Goal: Information Seeking & Learning: Find specific fact

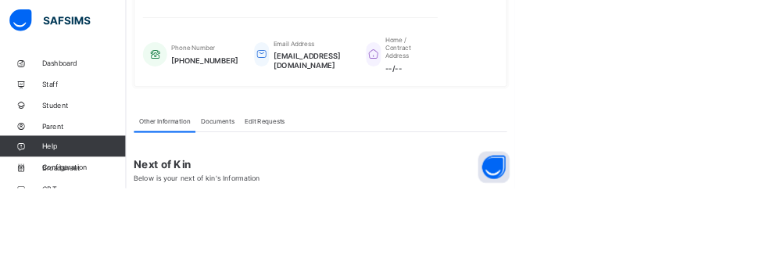
scroll to position [366, 0]
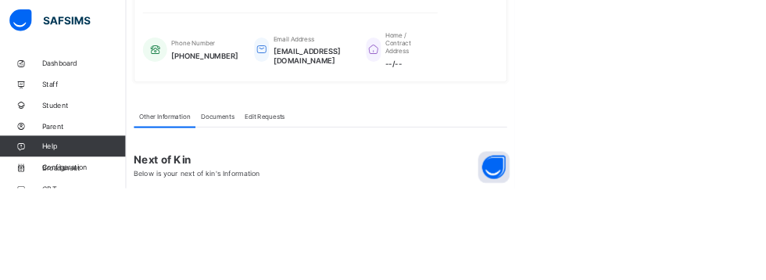
click at [67, 159] on span "Student" at bounding box center [125, 156] width 125 height 13
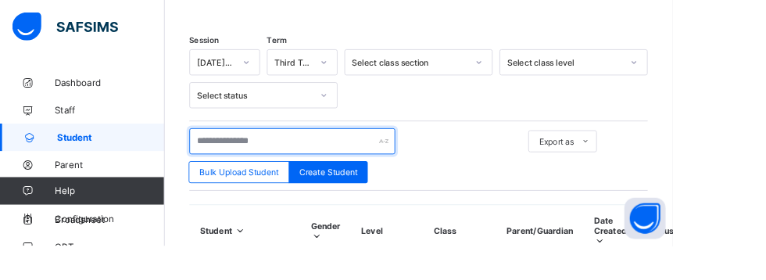
click at [370, 155] on input "text" at bounding box center [333, 161] width 234 height 30
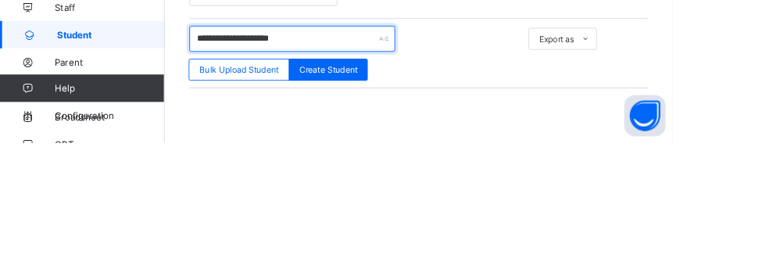
type input "**********"
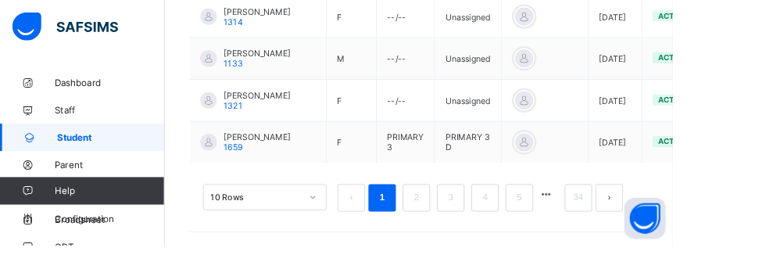
scroll to position [1030, 0]
click at [474, 235] on link "2" at bounding box center [473, 225] width 15 height 20
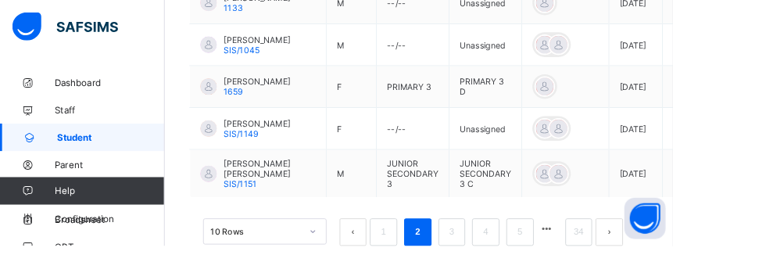
scroll to position [919, 0]
click at [77, 227] on link "Classes" at bounding box center [94, 218] width 188 height 31
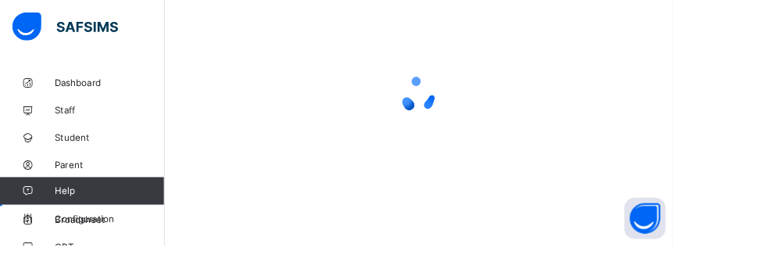
scroll to position [172, 0]
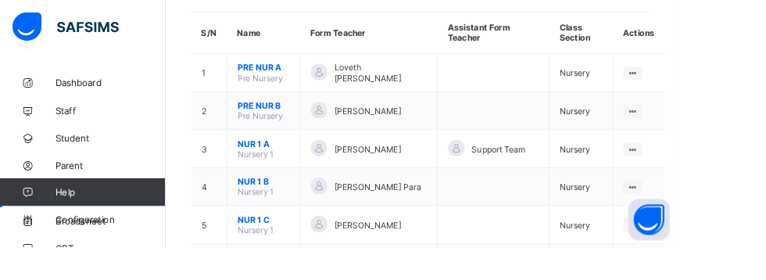
click at [0, 0] on ul "View Class Assign form Teacher" at bounding box center [0, 0] width 0 height 0
click at [0, 0] on div "View Class" at bounding box center [0, 0] width 0 height 0
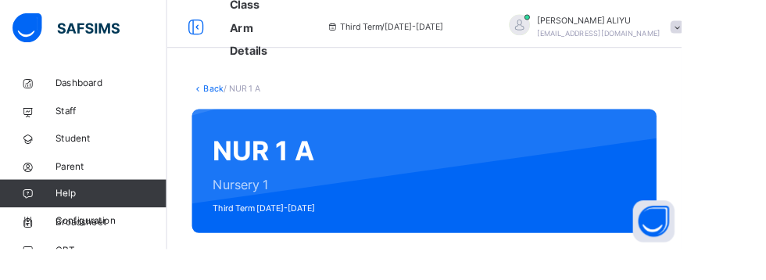
scroll to position [8, 0]
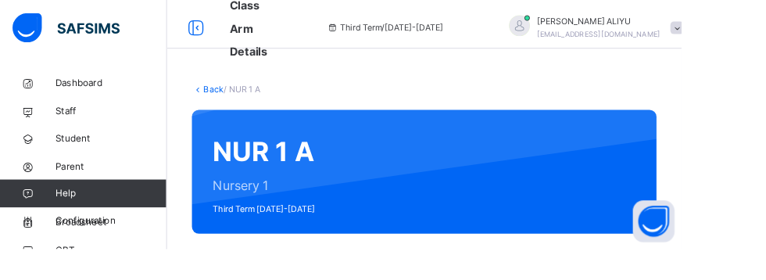
click at [239, 98] on link "Back" at bounding box center [240, 101] width 23 height 12
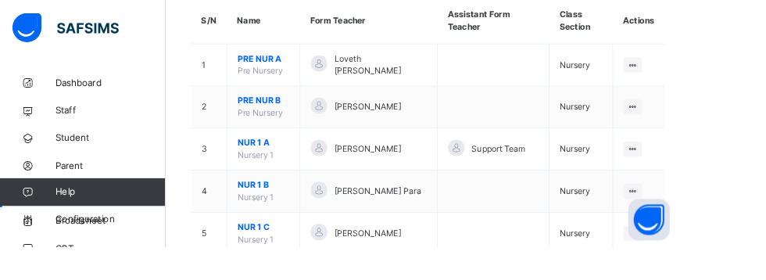
scroll to position [180, 0]
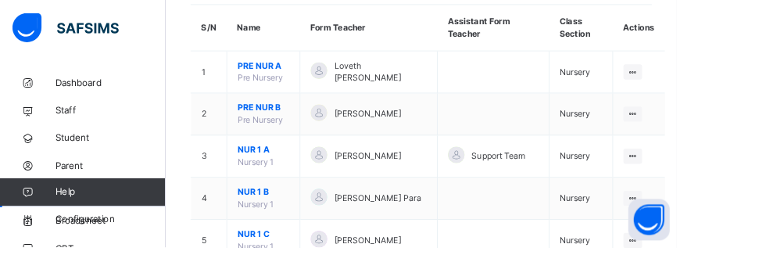
click at [0, 0] on ul "View Class Assign form Teacher" at bounding box center [0, 0] width 0 height 0
click at [0, 0] on div "View Class" at bounding box center [0, 0] width 0 height 0
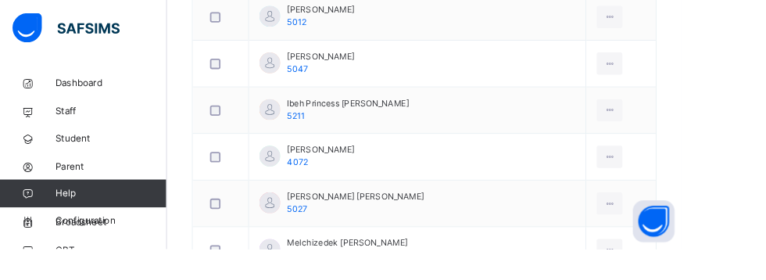
scroll to position [145, 0]
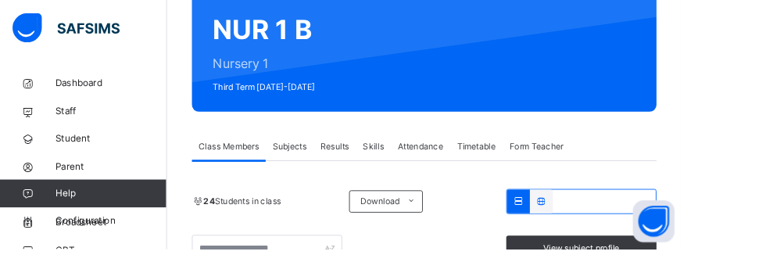
click at [73, 152] on span "Student" at bounding box center [125, 156] width 125 height 16
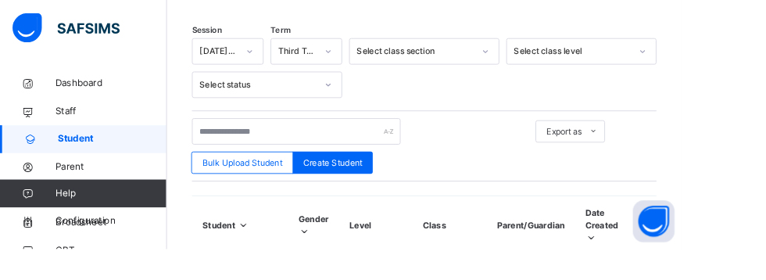
scroll to position [398, 0]
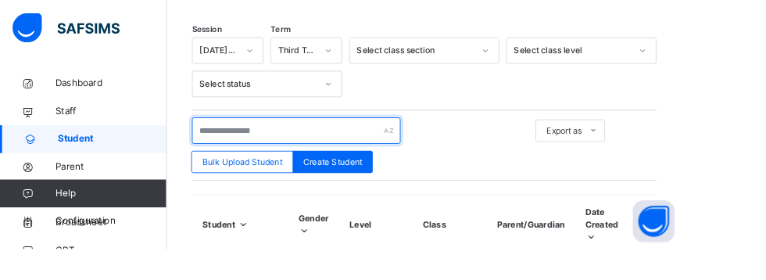
click at [262, 148] on input "text" at bounding box center [333, 147] width 234 height 30
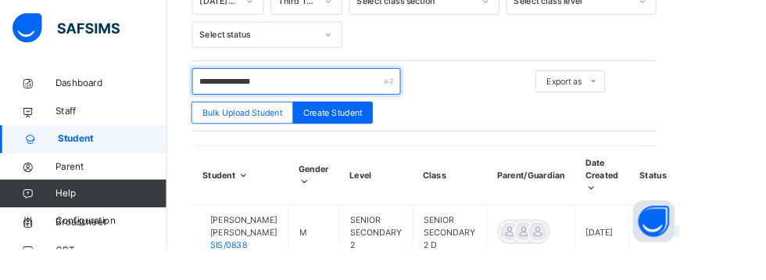
scroll to position [453, 0]
click at [316, 90] on input "**********" at bounding box center [333, 92] width 234 height 30
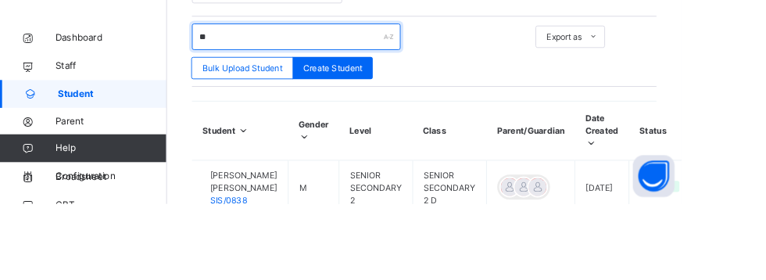
type input "*"
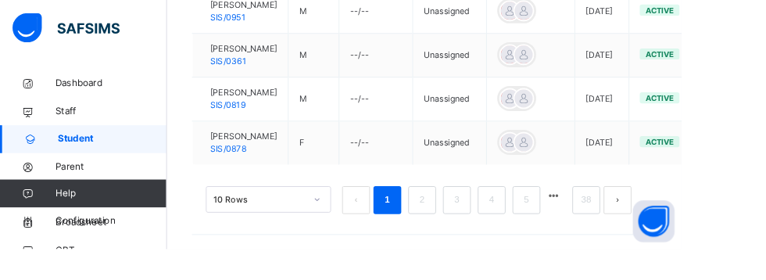
scroll to position [1171, 0]
click at [475, 235] on link "2" at bounding box center [473, 225] width 15 height 20
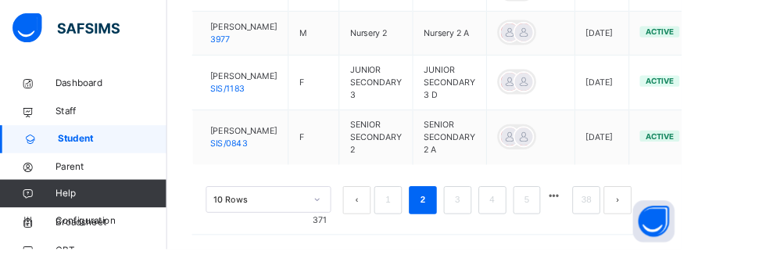
scroll to position [1156, 0]
click at [513, 235] on link "3" at bounding box center [513, 225] width 15 height 20
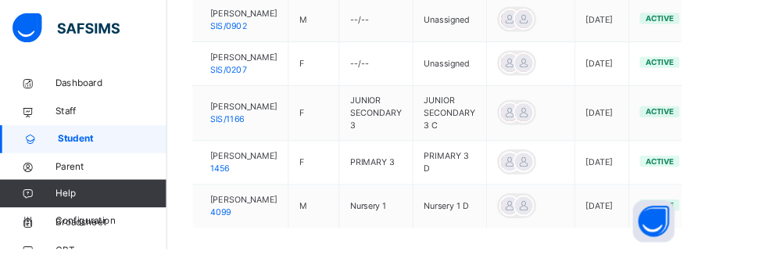
scroll to position [1100, 0]
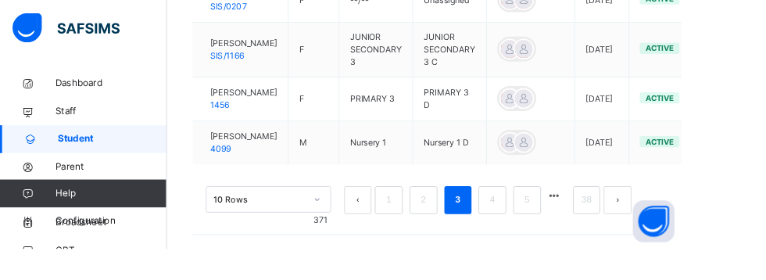
click at [553, 235] on link "4" at bounding box center [553, 225] width 15 height 20
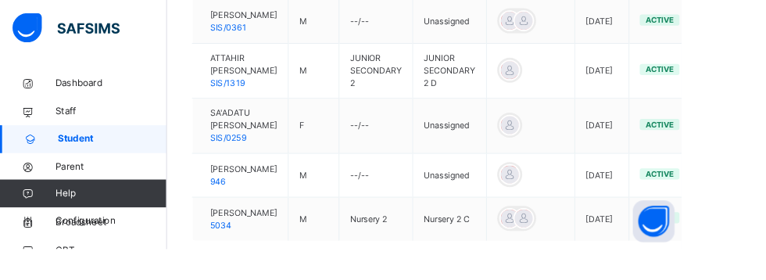
scroll to position [1114, 0]
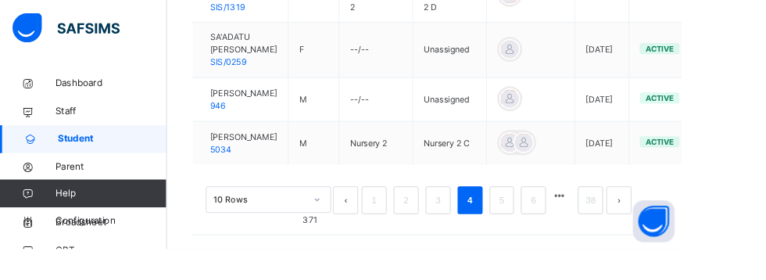
click at [566, 235] on link "5" at bounding box center [563, 225] width 15 height 20
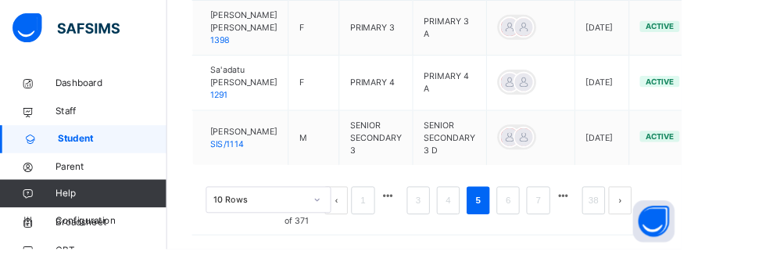
scroll to position [1142, 0]
click at [570, 235] on link "6" at bounding box center [570, 225] width 15 height 20
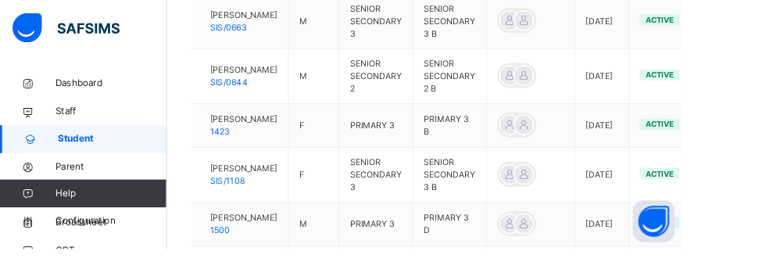
scroll to position [738, 0]
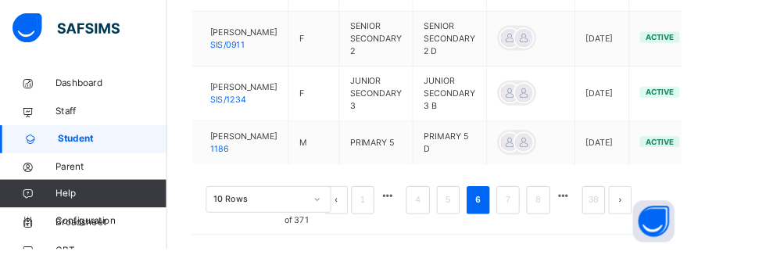
click at [570, 235] on link "7" at bounding box center [570, 225] width 15 height 20
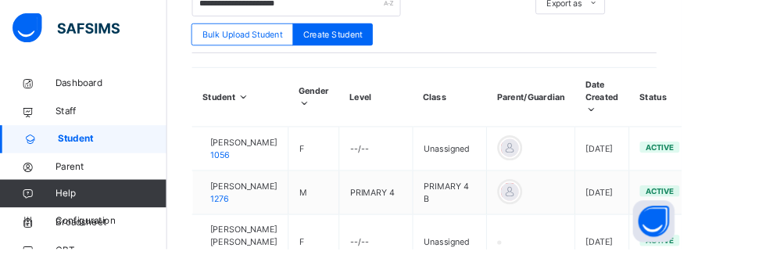
scroll to position [1114, 0]
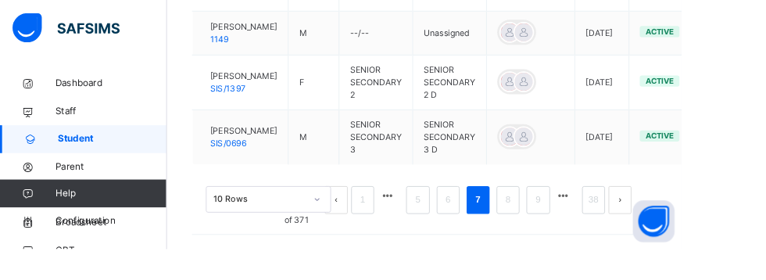
click at [570, 235] on link "8" at bounding box center [570, 225] width 15 height 20
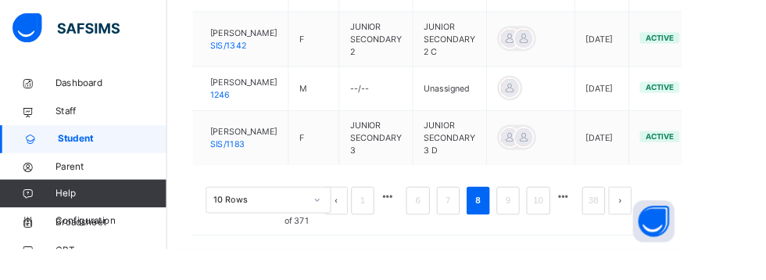
click at [570, 235] on link "9" at bounding box center [570, 225] width 15 height 20
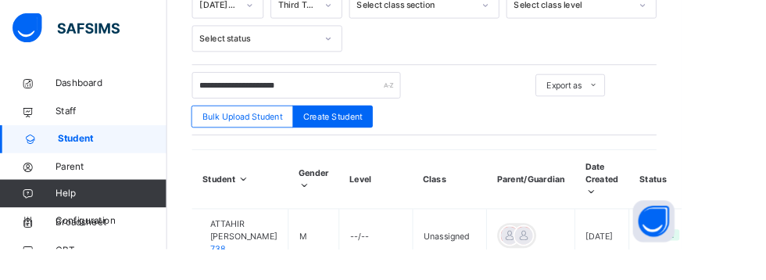
scroll to position [447, 0]
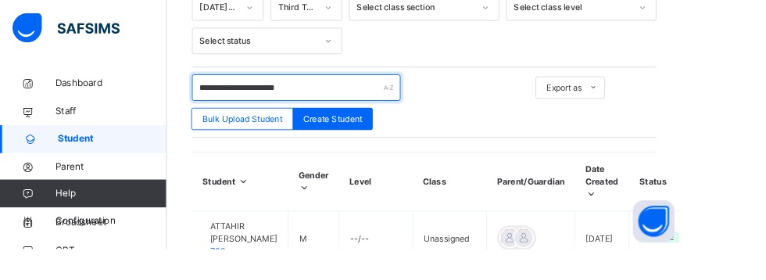
click at [339, 97] on input "**********" at bounding box center [333, 99] width 234 height 30
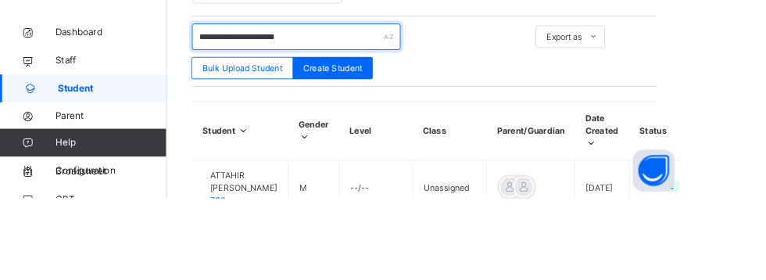
click at [336, 102] on input "**********" at bounding box center [333, 99] width 234 height 30
type input "*"
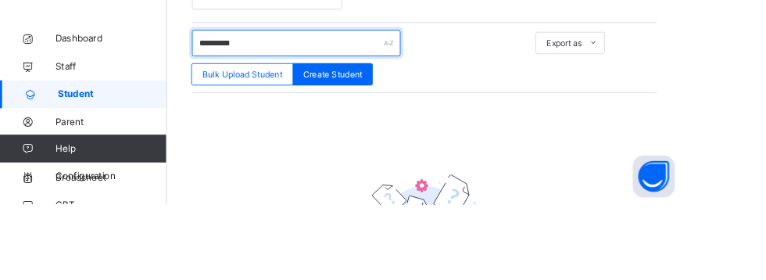
click at [238, 100] on input "*********" at bounding box center [333, 99] width 234 height 30
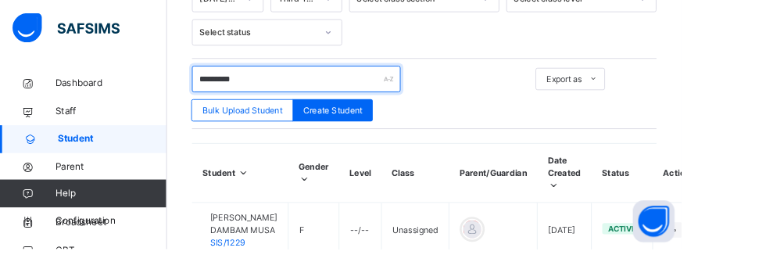
scroll to position [420, 0]
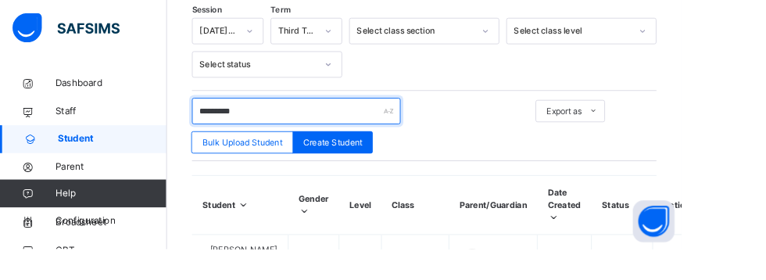
click at [304, 125] on input "*********" at bounding box center [333, 125] width 234 height 30
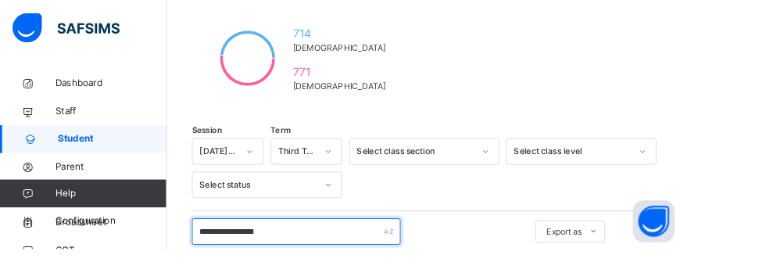
scroll to position [293, 0]
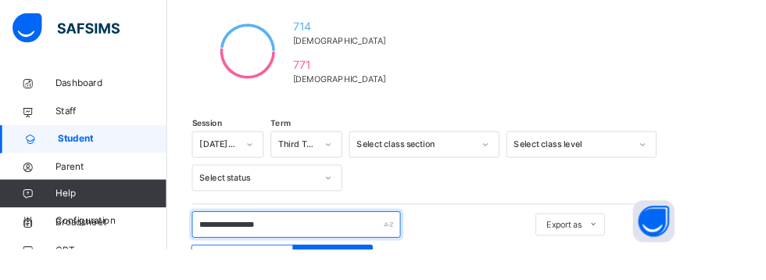
click at [338, 251] on input "**********" at bounding box center [333, 253] width 234 height 30
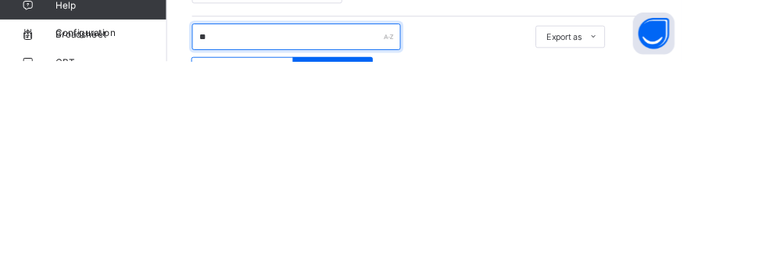
type input "*"
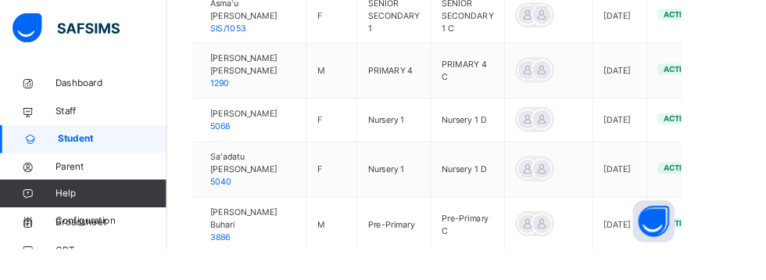
scroll to position [497, 0]
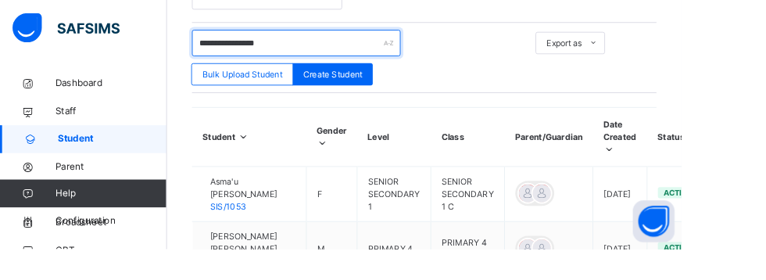
click at [326, 52] on input "**********" at bounding box center [333, 49] width 234 height 30
type input "*"
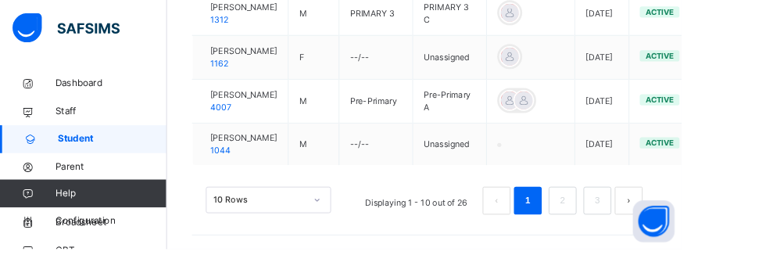
scroll to position [1169, 0]
click at [632, 235] on link "2" at bounding box center [631, 225] width 15 height 20
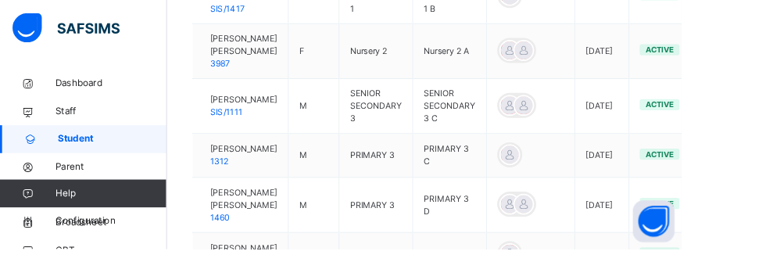
scroll to position [1086, 0]
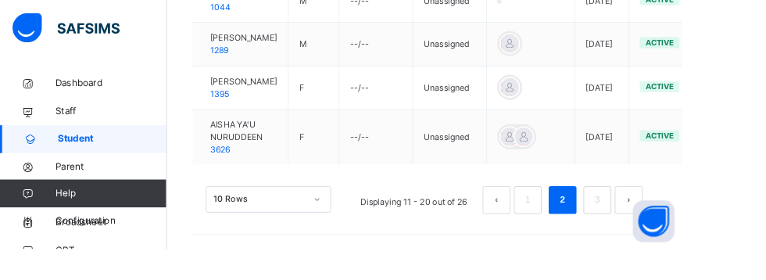
click at [671, 235] on link "3" at bounding box center [670, 225] width 15 height 20
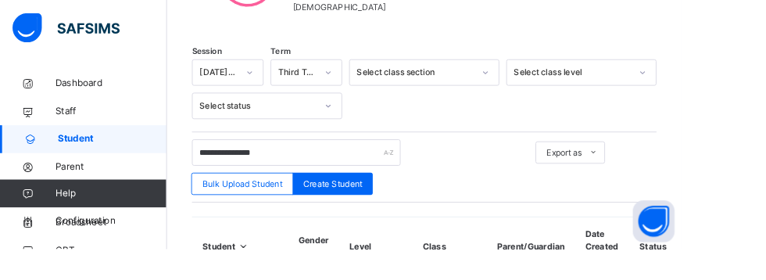
scroll to position [378, 0]
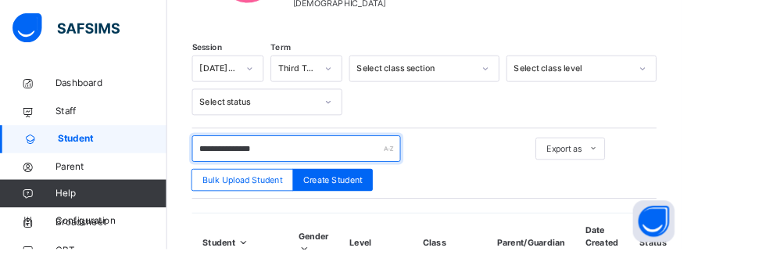
click at [316, 167] on input "**********" at bounding box center [333, 167] width 234 height 30
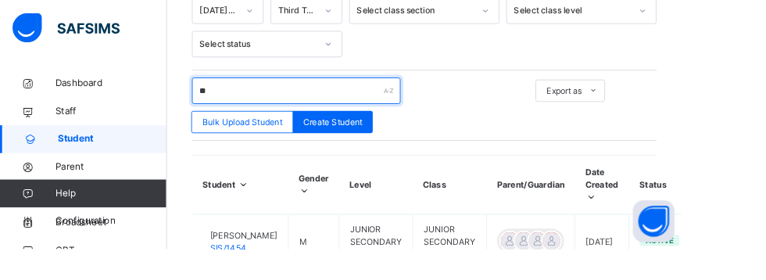
type input "*"
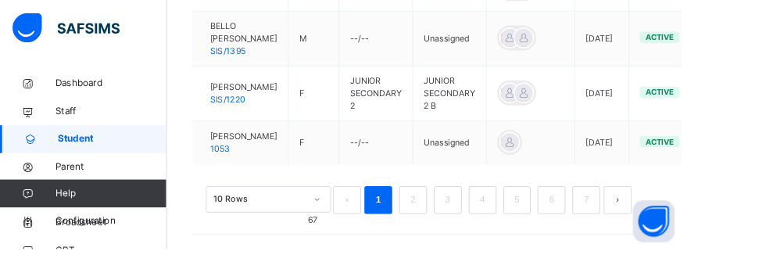
scroll to position [1109, 0]
click at [465, 235] on link "2" at bounding box center [463, 225] width 15 height 20
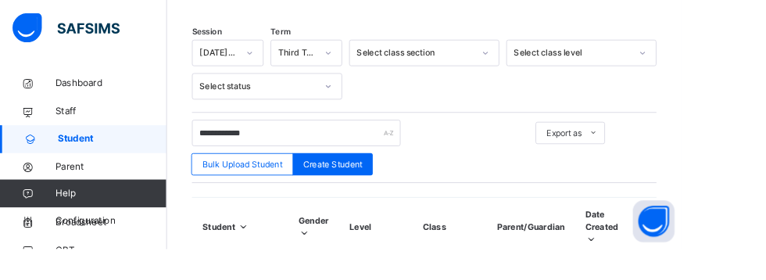
scroll to position [381, 0]
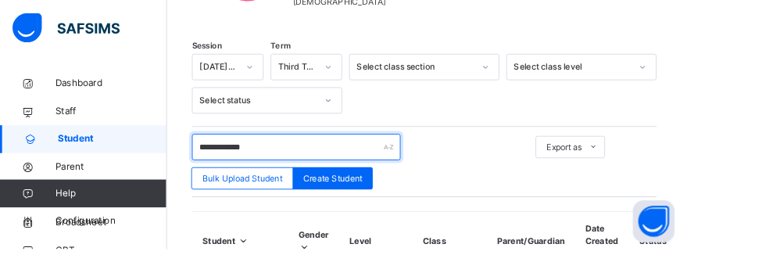
click at [292, 166] on input "**********" at bounding box center [333, 165] width 234 height 30
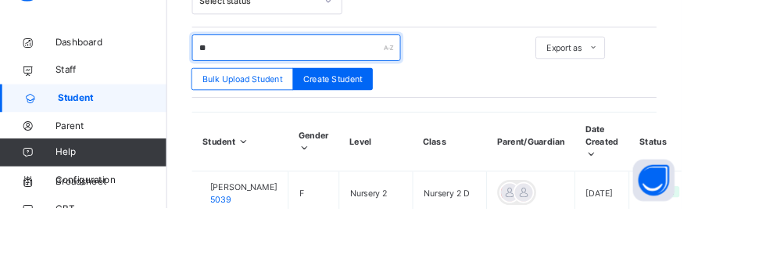
type input "*"
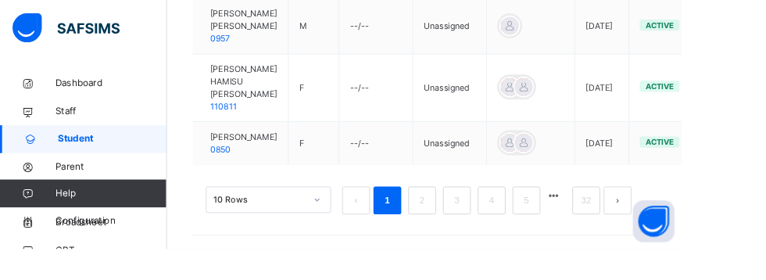
scroll to position [1137, 0]
click at [471, 235] on link "2" at bounding box center [473, 225] width 15 height 20
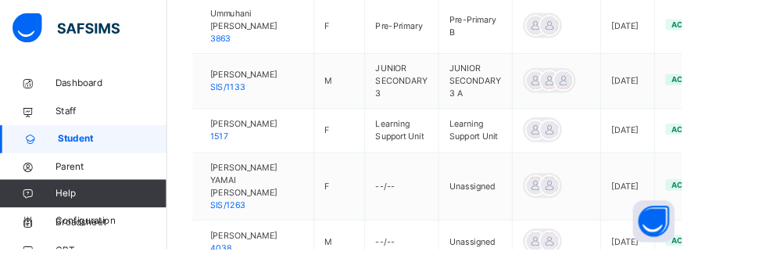
scroll to position [1072, 0]
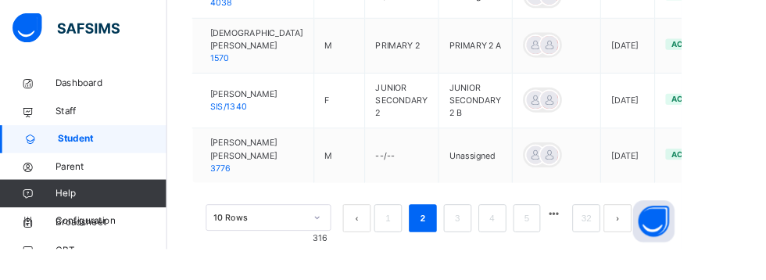
click at [514, 255] on link "3" at bounding box center [513, 245] width 15 height 20
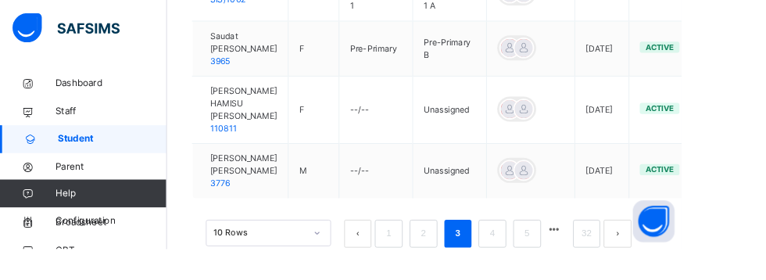
scroll to position [1100, 0]
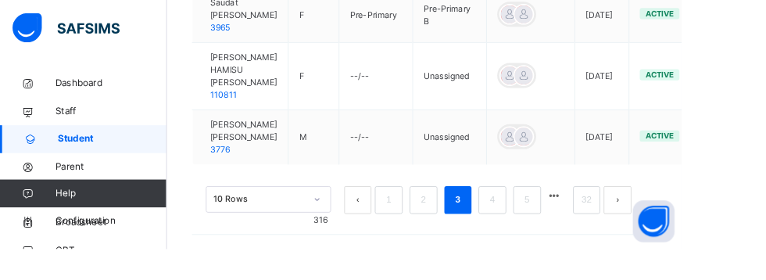
click at [555, 235] on link "4" at bounding box center [553, 225] width 15 height 20
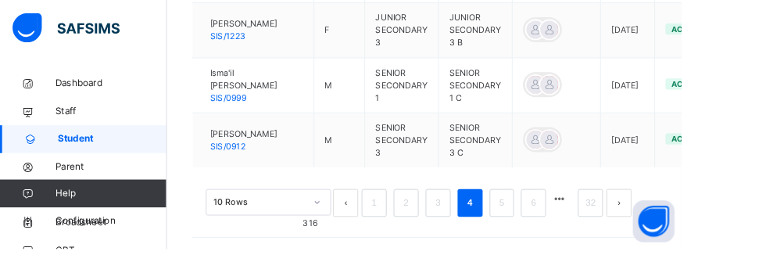
click at [563, 238] on link "5" at bounding box center [563, 228] width 15 height 20
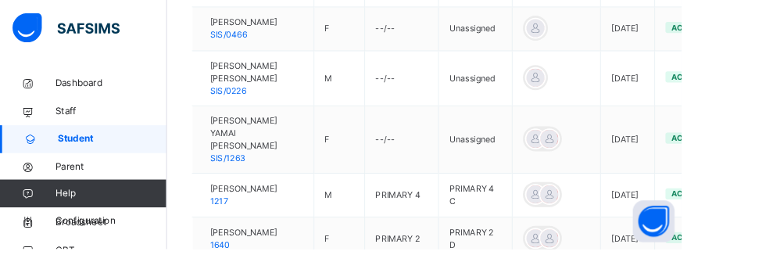
scroll to position [1128, 0]
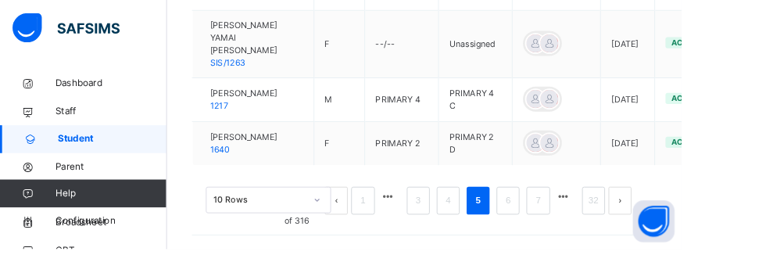
click at [572, 235] on link "6" at bounding box center [570, 225] width 15 height 20
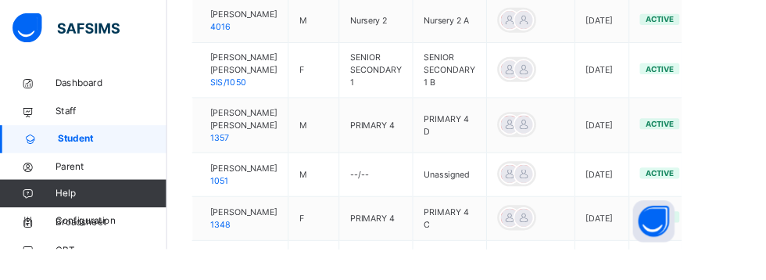
scroll to position [1086, 0]
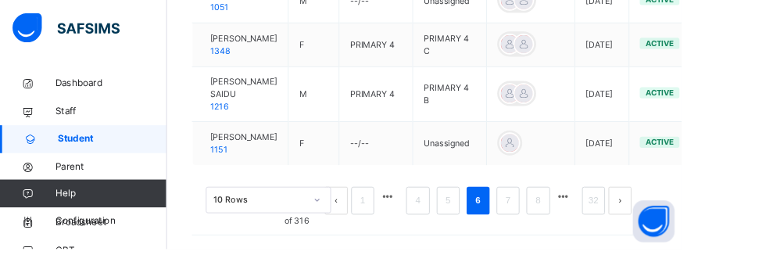
click at [571, 235] on link "7" at bounding box center [570, 225] width 15 height 20
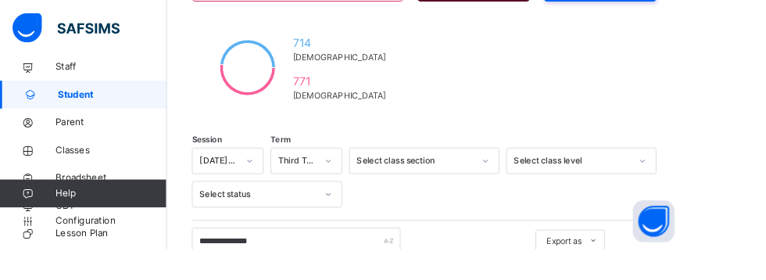
scroll to position [275, 0]
click at [323, 273] on input "**********" at bounding box center [333, 270] width 234 height 30
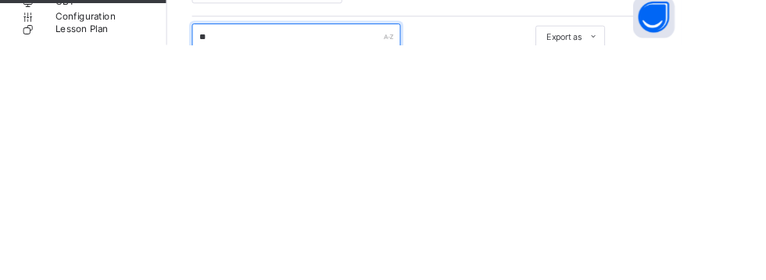
type input "*"
type input "**********"
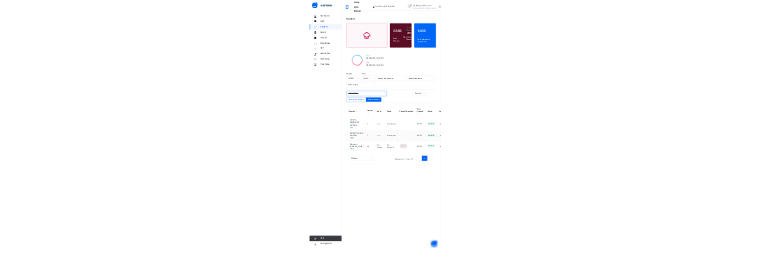
scroll to position [0, 0]
